Goal: Information Seeking & Learning: Compare options

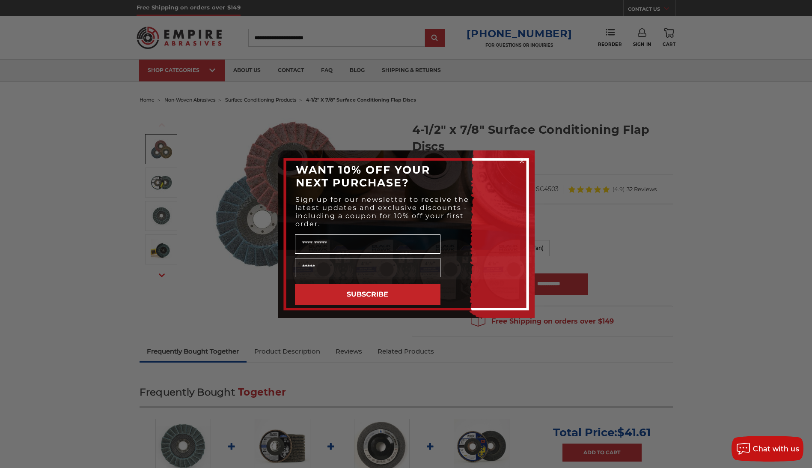
click at [523, 161] on circle "Close dialog" at bounding box center [522, 161] width 8 height 8
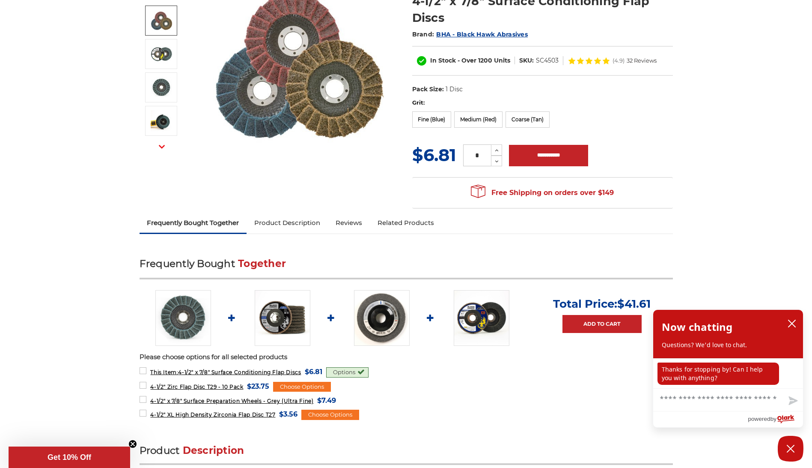
scroll to position [171, 0]
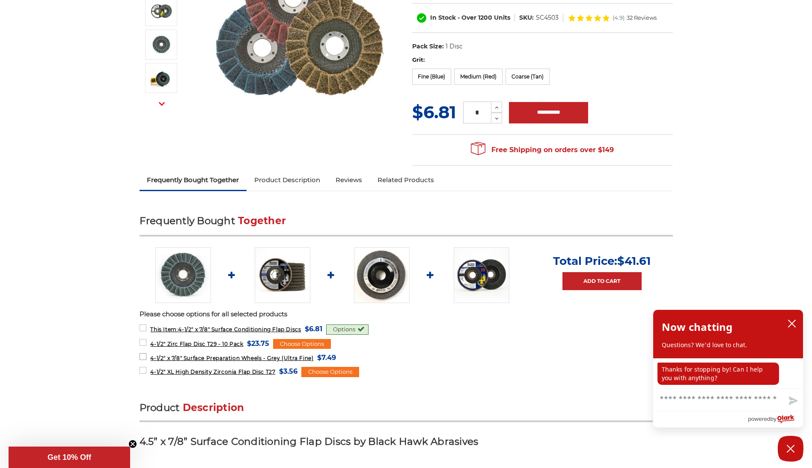
click at [239, 357] on span "4-1/2" x 7/8" Surface Preparation Wheels - Grey (Ultra Fine)" at bounding box center [231, 357] width 163 height 6
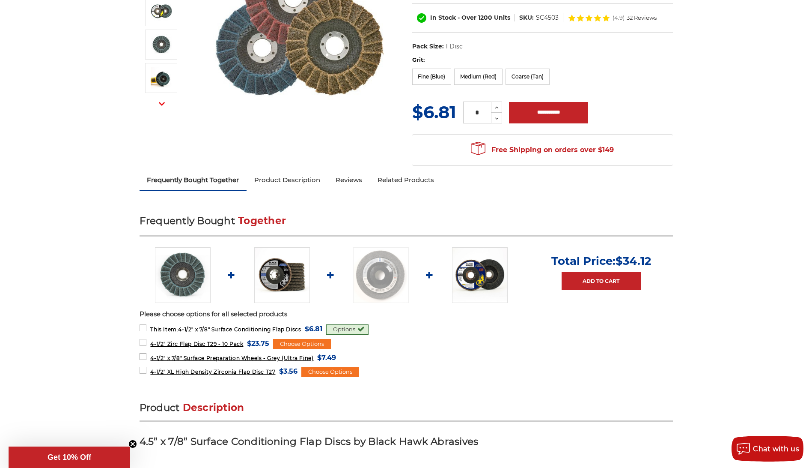
click at [239, 357] on span "4-1/2" x 7/8" Surface Preparation Wheels - Grey (Ultra Fine)" at bounding box center [231, 357] width 163 height 6
click at [218, 357] on span "4-1/2" x 7/8" Surface Preparation Wheels - Grey (Ultra Fine)" at bounding box center [231, 357] width 163 height 6
click at [376, 266] on img at bounding box center [382, 275] width 56 height 56
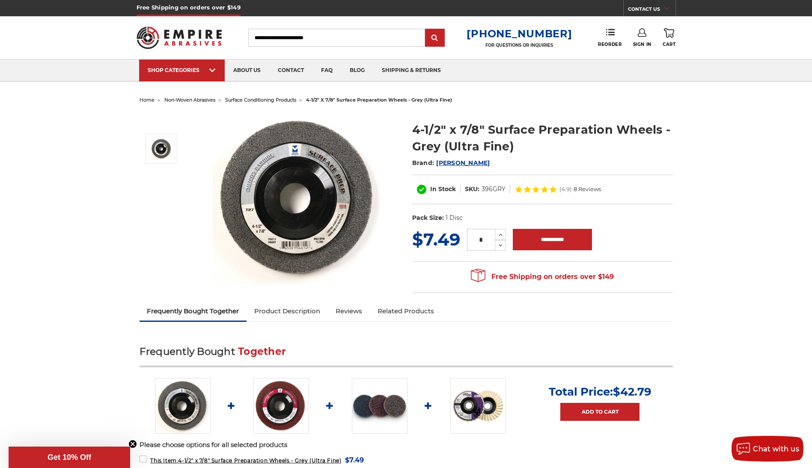
click at [282, 402] on img at bounding box center [281, 406] width 56 height 56
